Goal: Navigation & Orientation: Find specific page/section

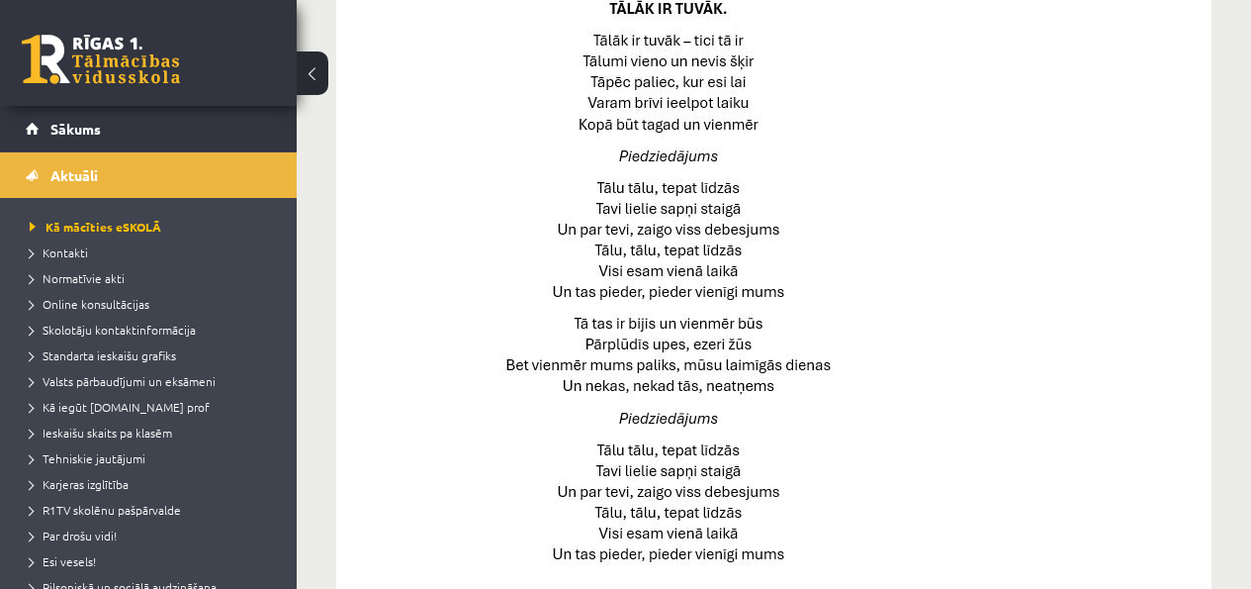
scroll to position [1467, 0]
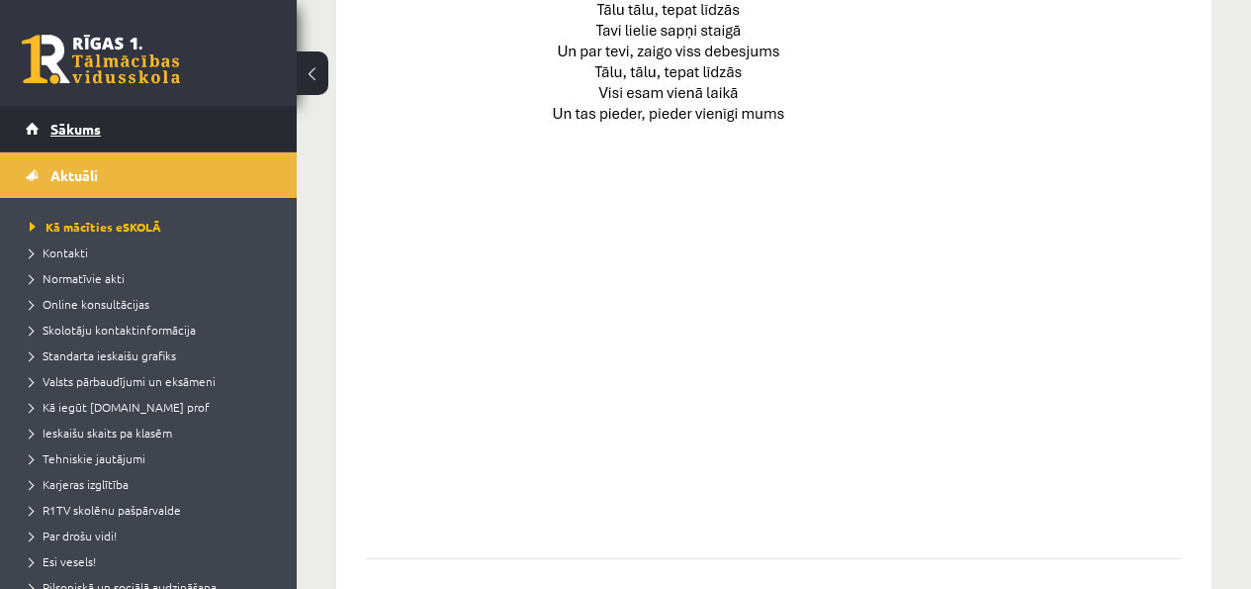
click at [188, 120] on link "Sākums" at bounding box center [149, 128] width 246 height 45
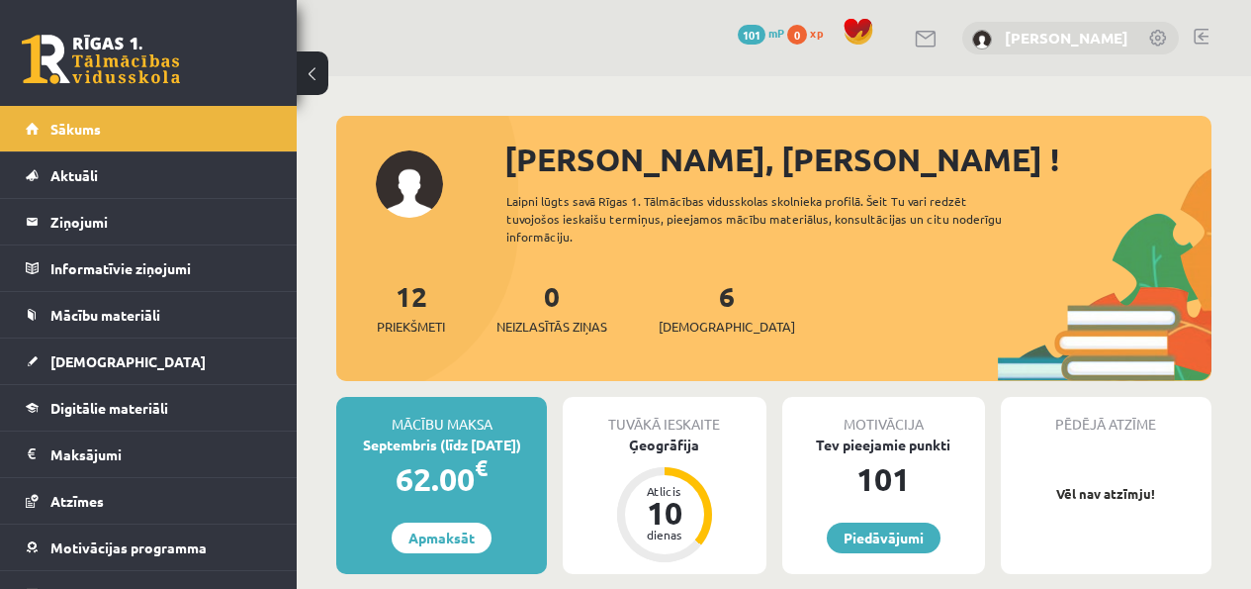
click at [1099, 33] on link "[PERSON_NAME]" at bounding box center [1067, 38] width 124 height 20
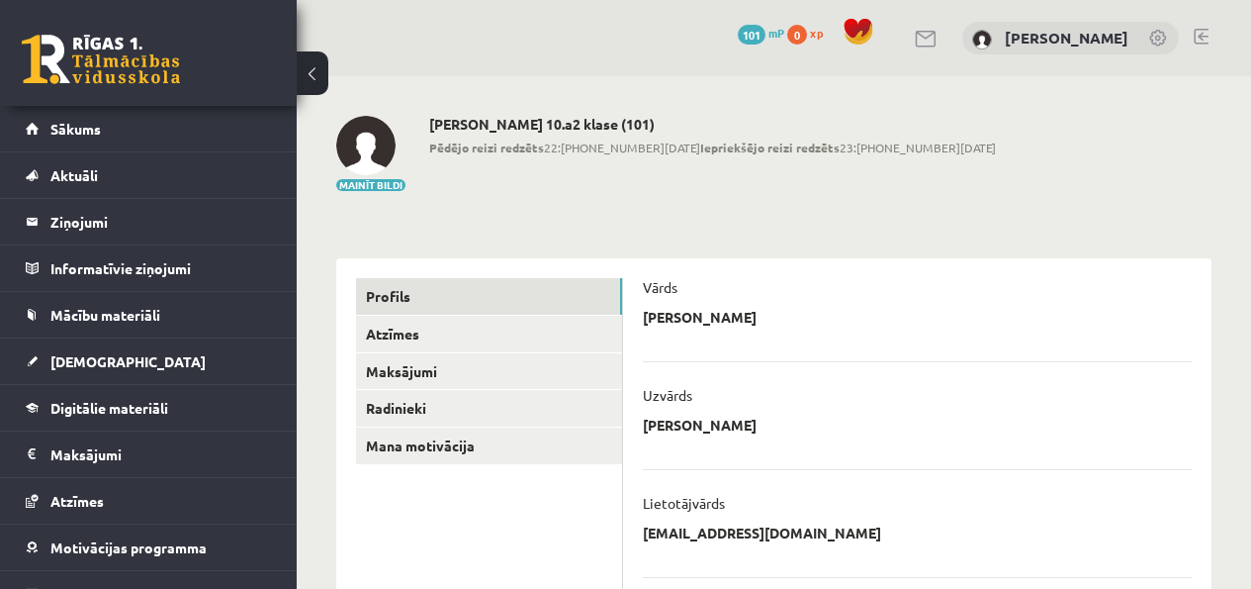
scroll to position [131, 0]
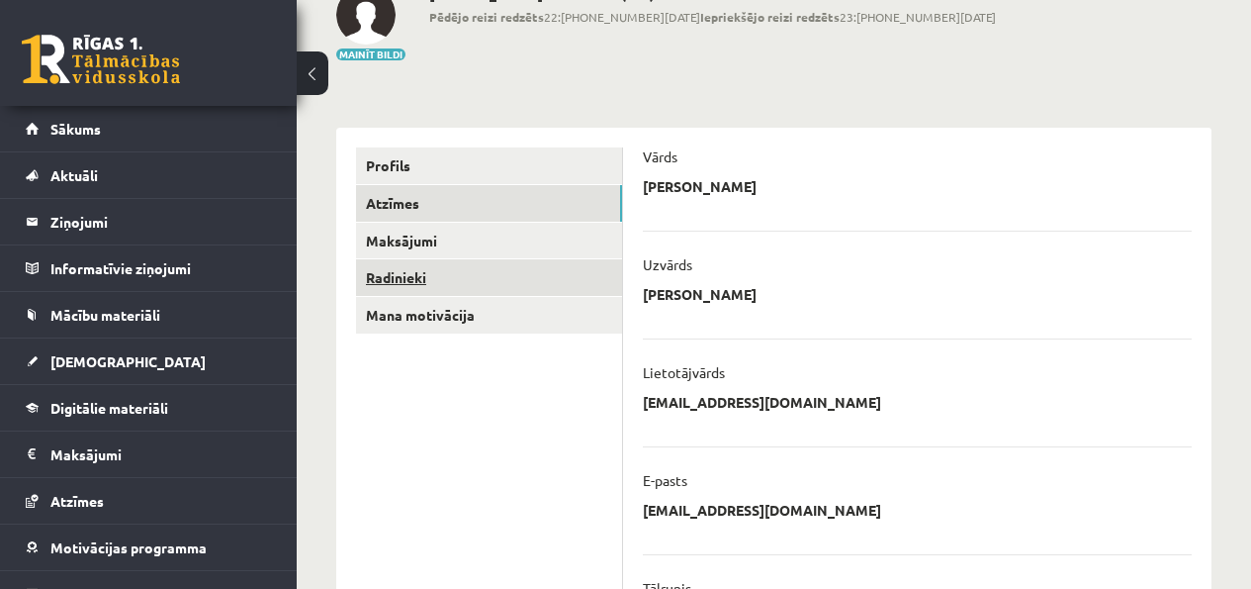
click at [444, 262] on link "Radinieki" at bounding box center [489, 277] width 266 height 37
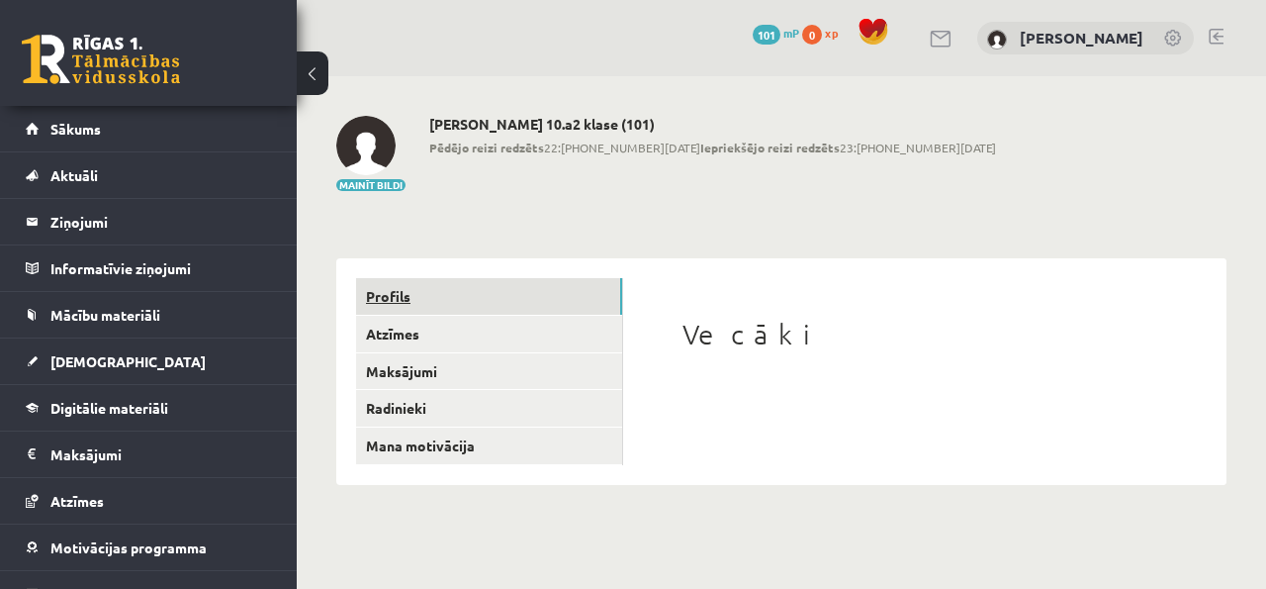
click at [465, 290] on link "Profils" at bounding box center [489, 296] width 266 height 37
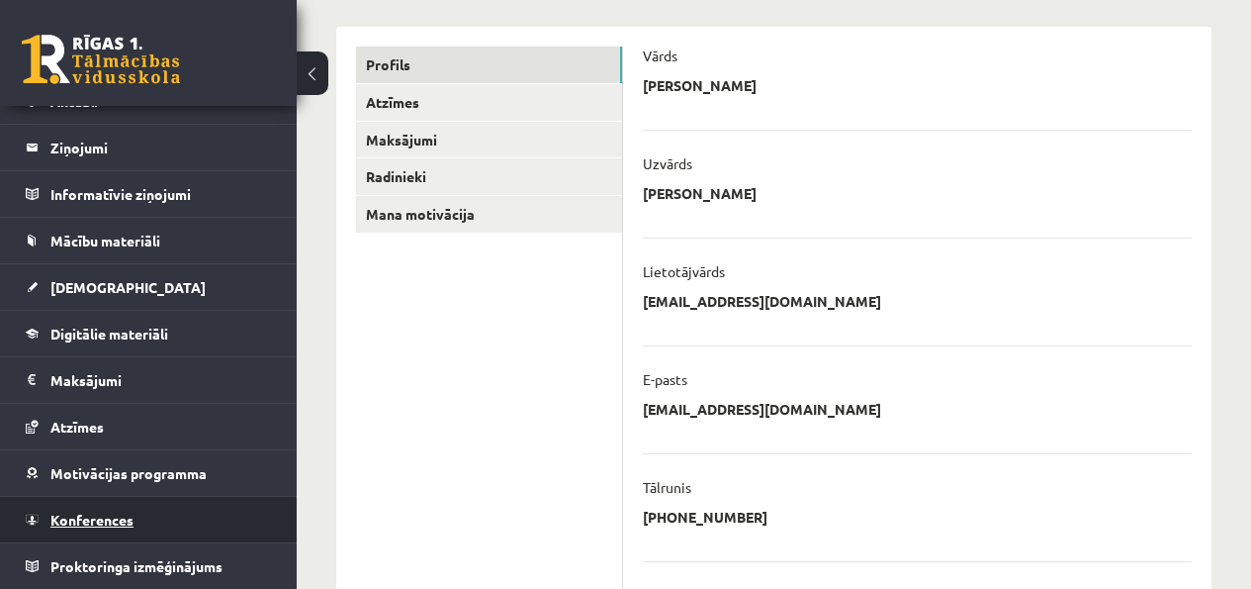
scroll to position [380, 0]
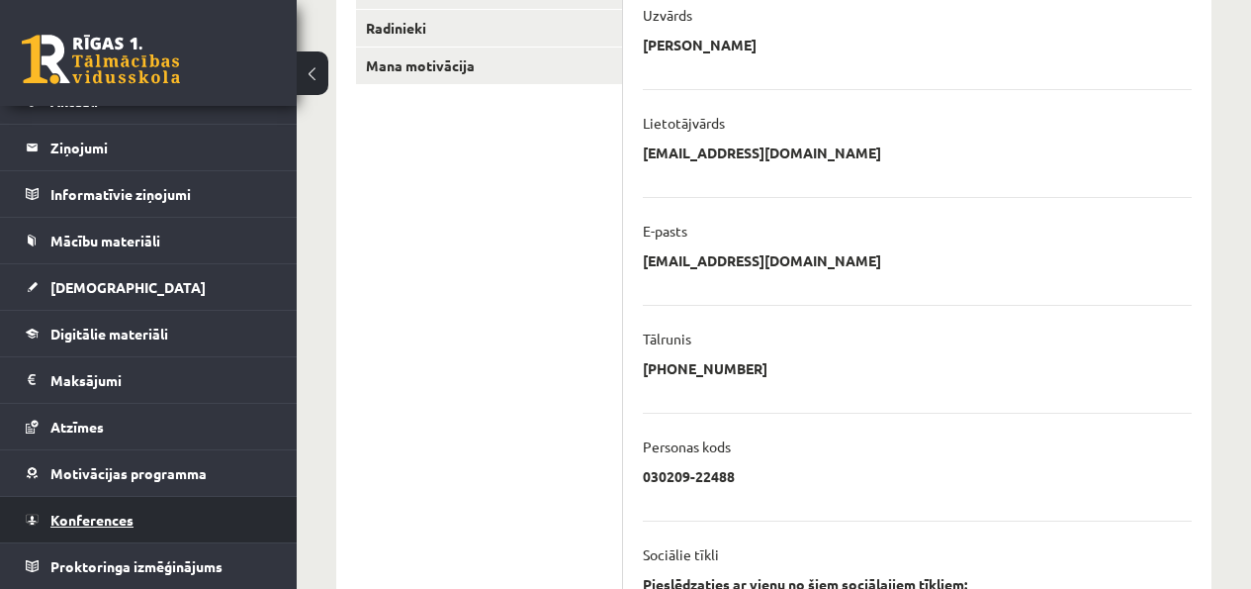
click at [128, 523] on span "Konferences" at bounding box center [91, 519] width 83 height 18
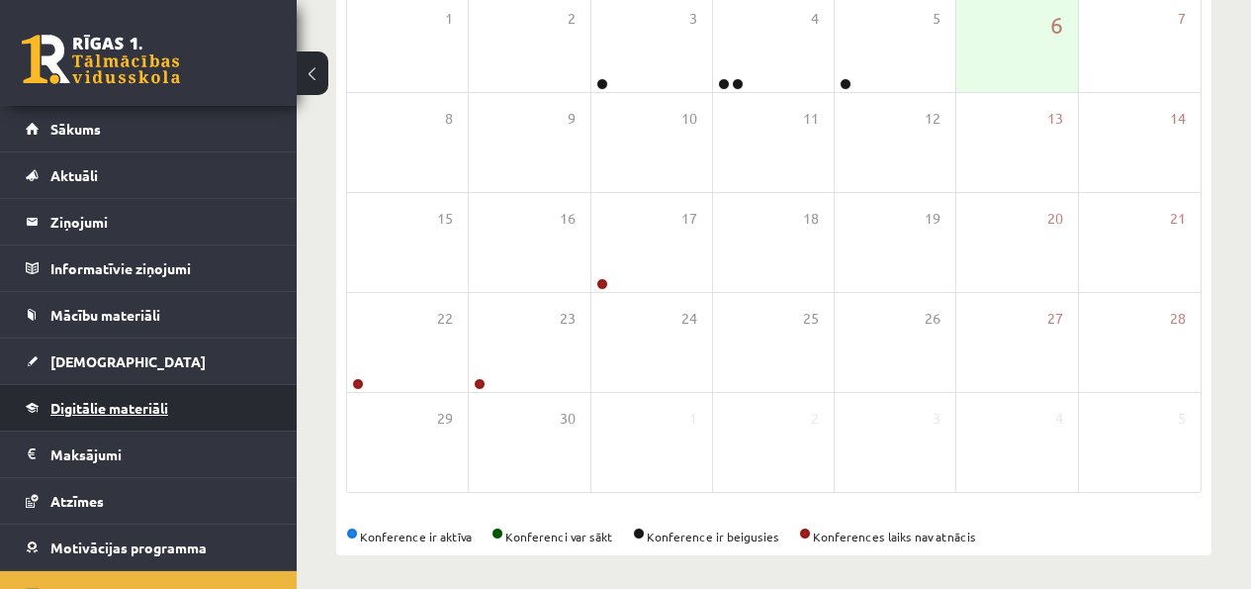
scroll to position [349, 0]
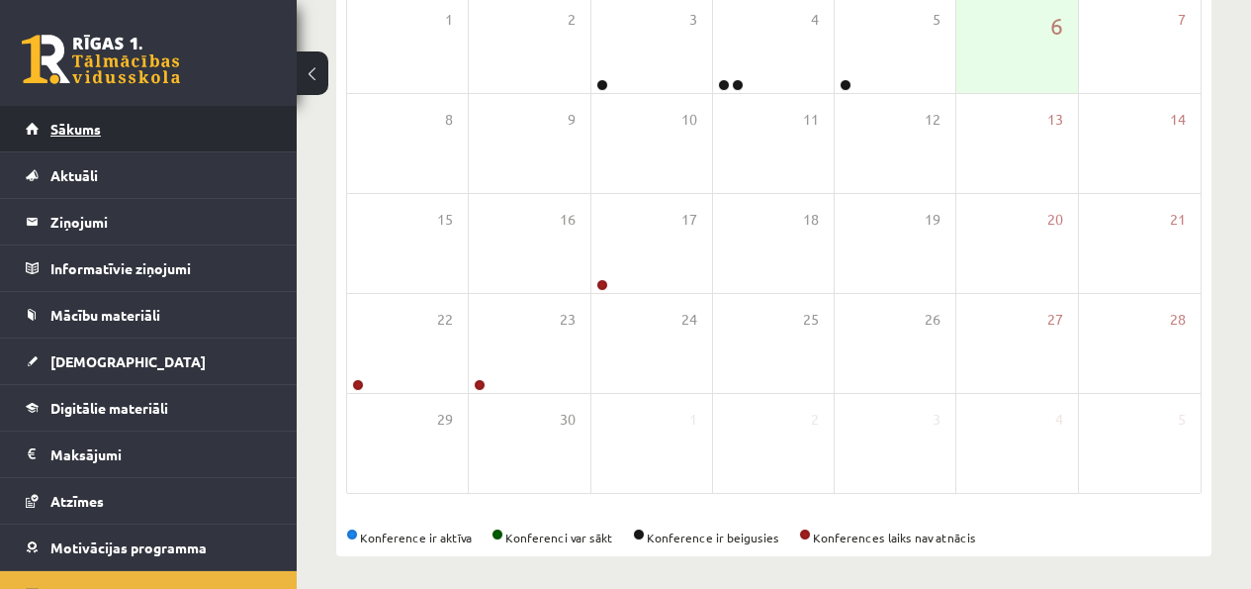
click at [159, 142] on link "Sākums" at bounding box center [149, 128] width 246 height 45
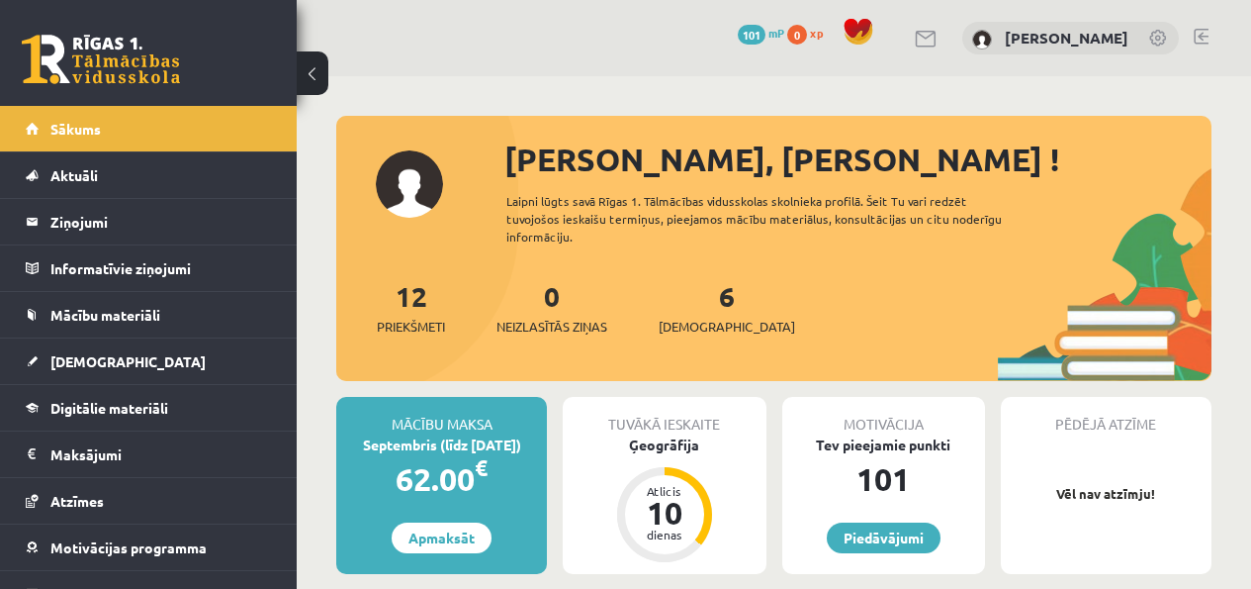
click at [1022, 54] on div "0 Dāvanas 101 mP 0 xp [PERSON_NAME]" at bounding box center [774, 38] width 954 height 76
click at [1034, 37] on link "[PERSON_NAME]" at bounding box center [1067, 38] width 124 height 20
click at [939, 33] on link at bounding box center [927, 39] width 24 height 17
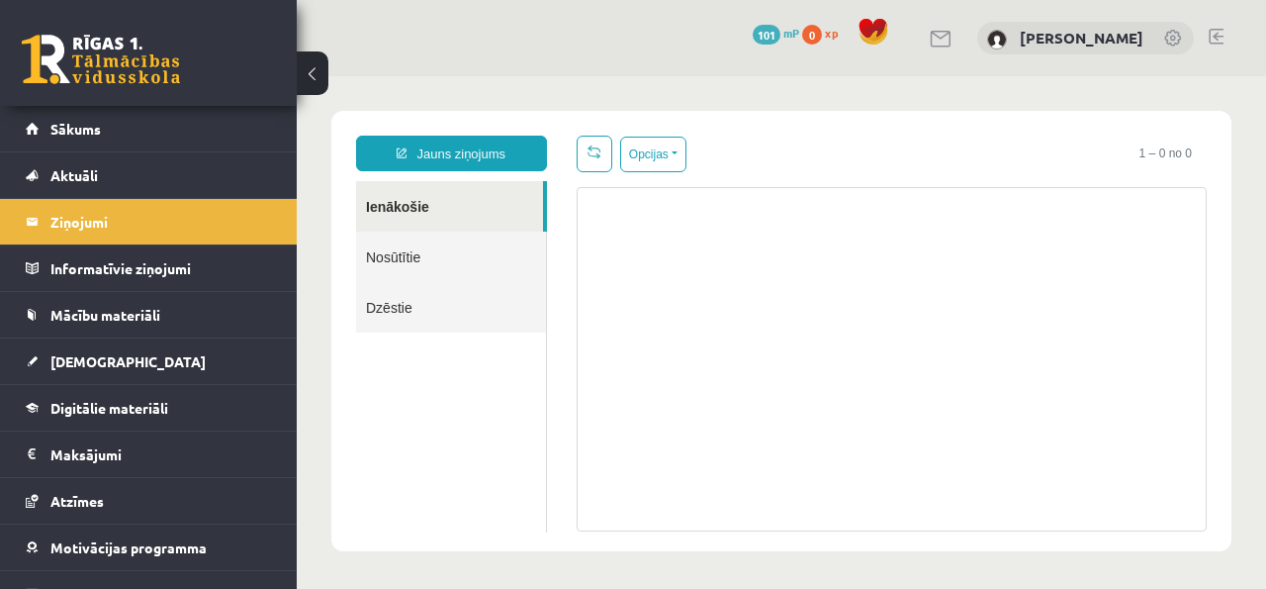
click at [413, 234] on link "Nosūtītie" at bounding box center [451, 256] width 190 height 50
click at [409, 245] on link "Nosūtītie" at bounding box center [451, 256] width 190 height 50
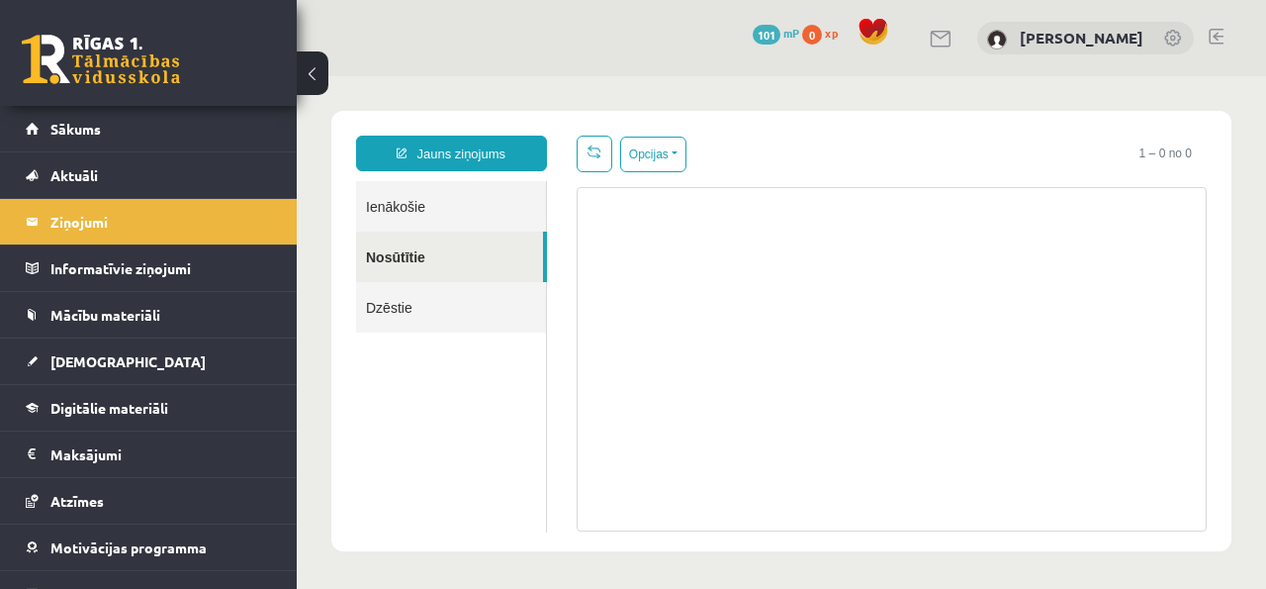
click at [408, 260] on link "Nosūtītie" at bounding box center [449, 256] width 187 height 50
click at [190, 176] on link "Aktuāli" at bounding box center [149, 174] width 246 height 45
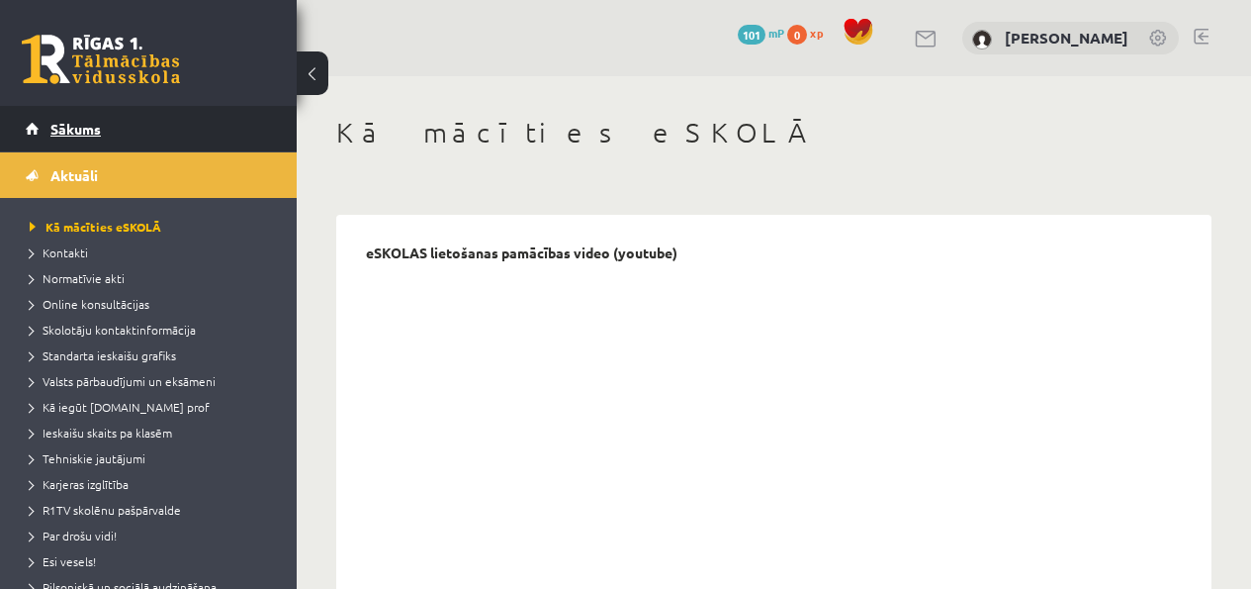
click at [217, 141] on link "Sākums" at bounding box center [149, 128] width 246 height 45
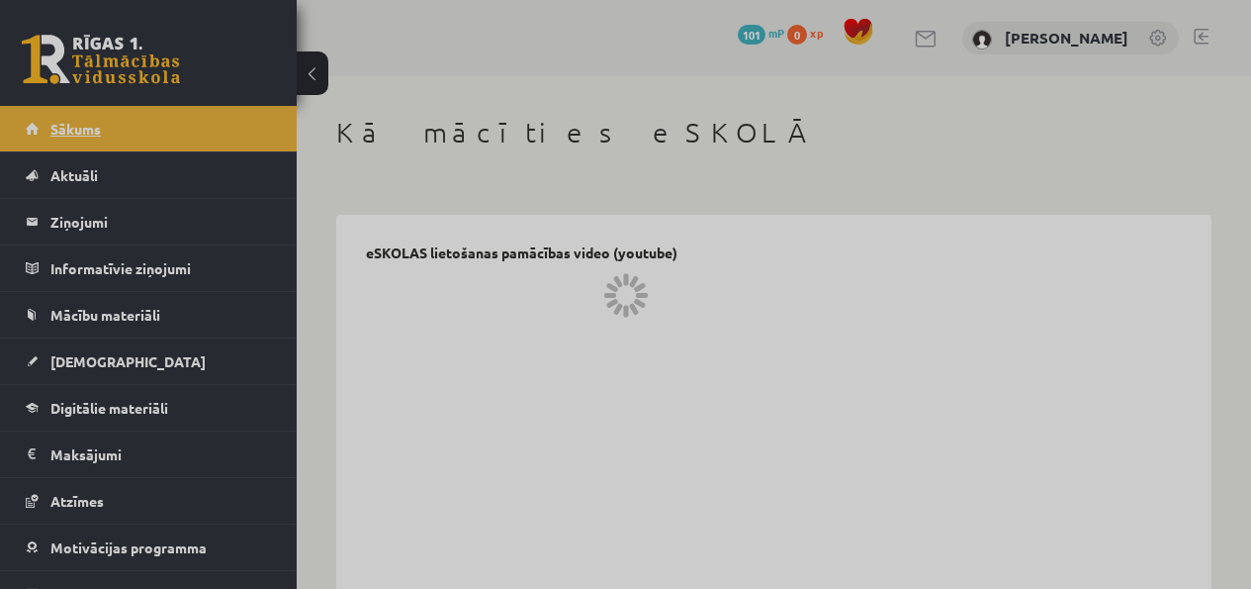
click at [219, 139] on div at bounding box center [625, 294] width 1251 height 589
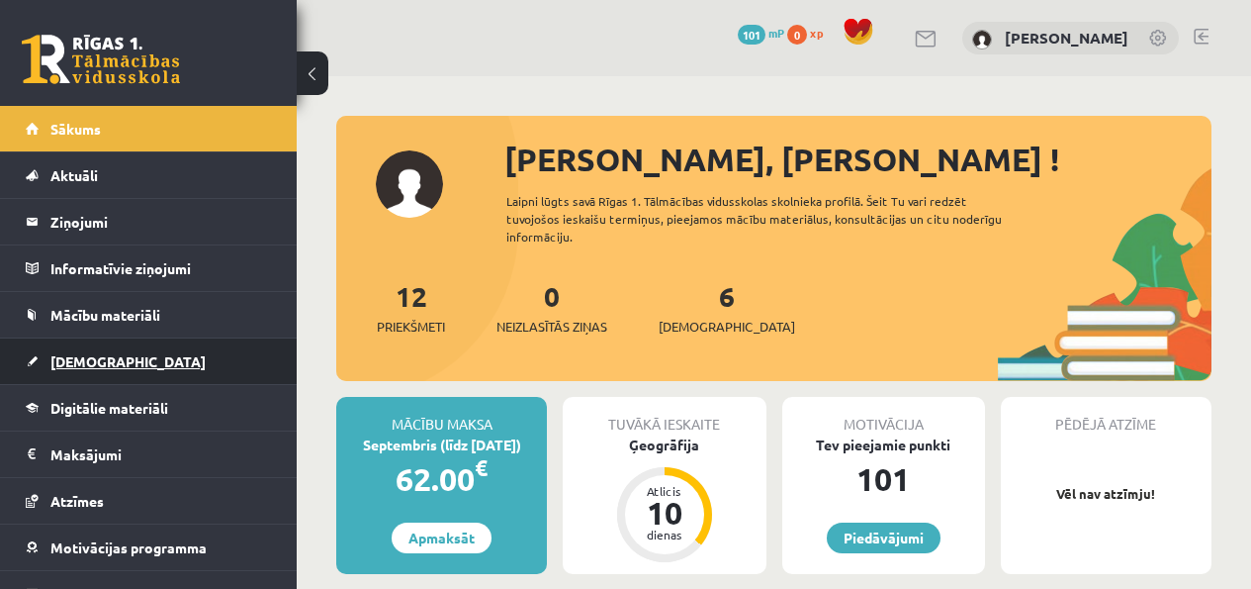
click at [144, 356] on link "[DEMOGRAPHIC_DATA]" at bounding box center [149, 360] width 246 height 45
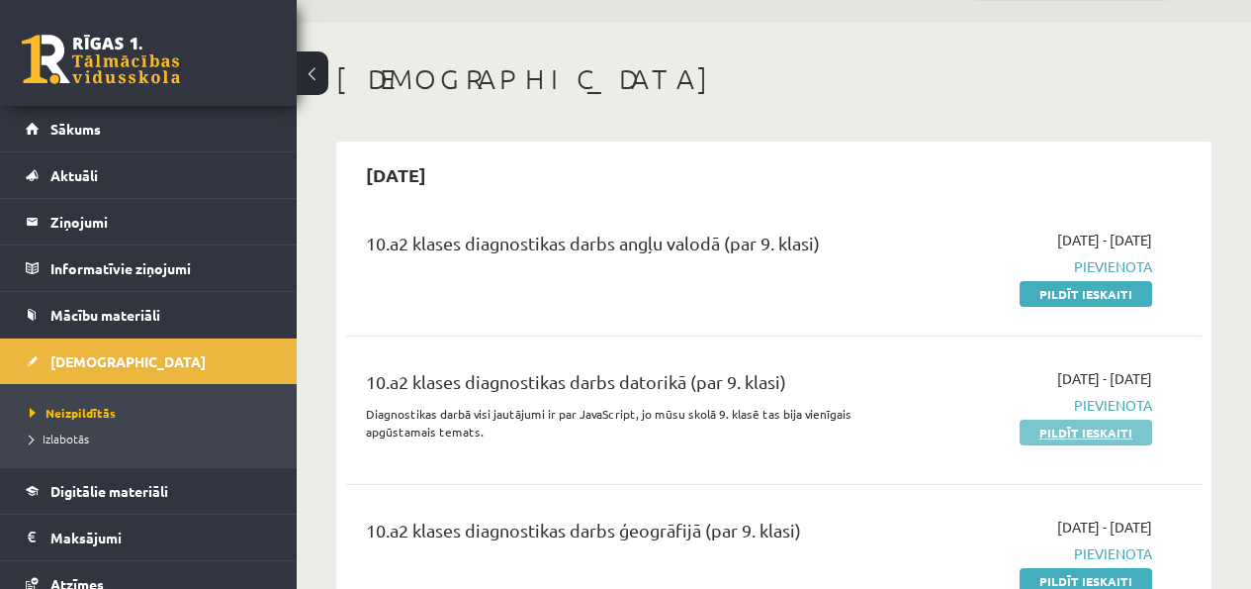
scroll to position [223, 0]
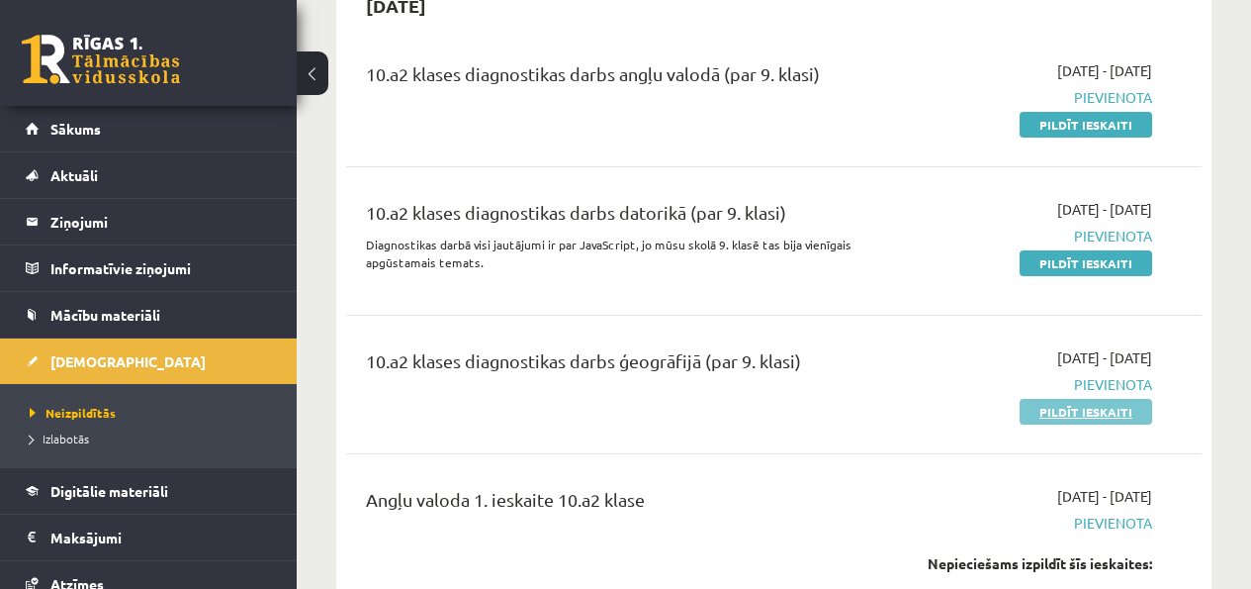
click at [1047, 416] on link "Pildīt ieskaiti" at bounding box center [1086, 412] width 133 height 26
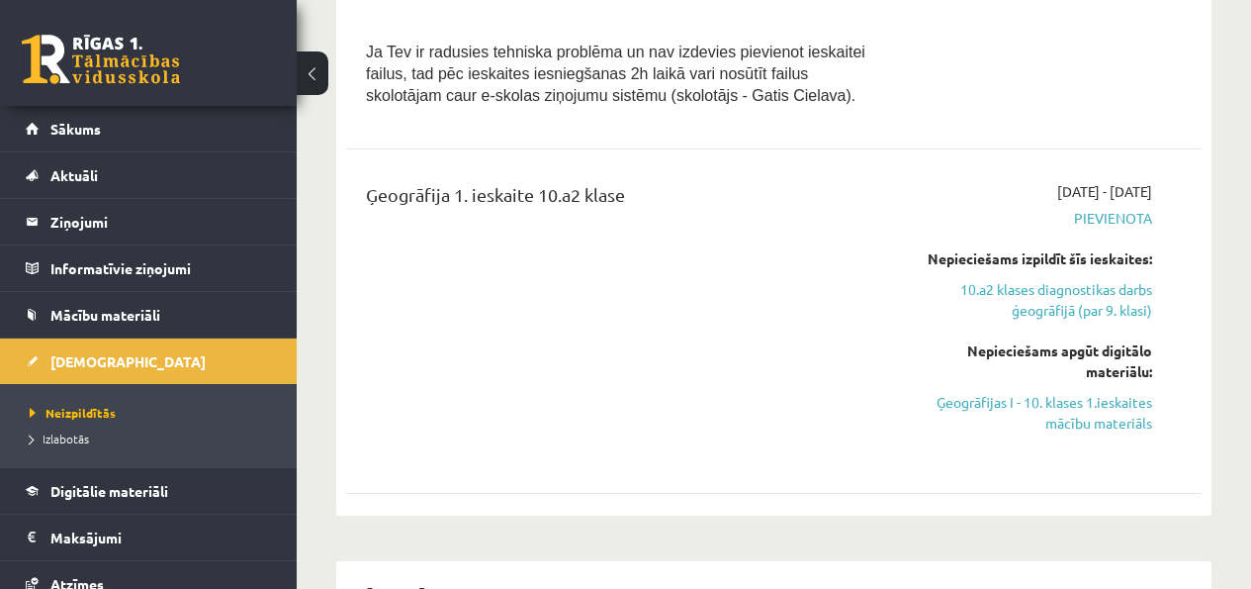
scroll to position [1518, 0]
